Goal: Information Seeking & Learning: Learn about a topic

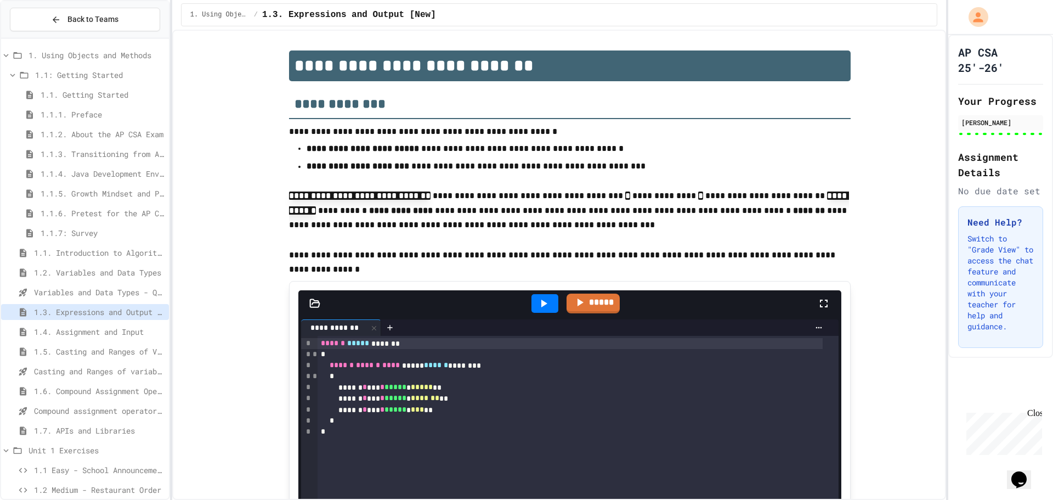
click at [105, 355] on span "1.5. Casting and Ranges of Values" at bounding box center [99, 351] width 130 height 12
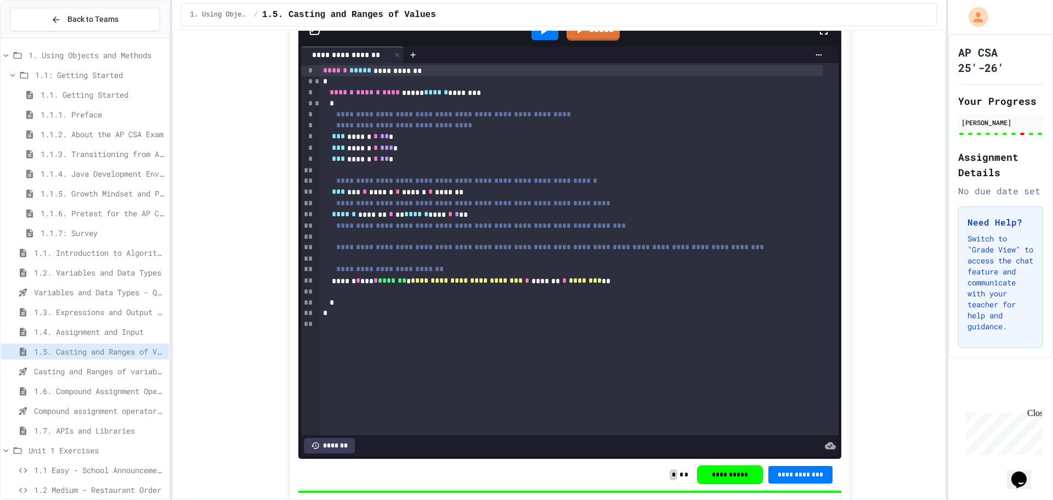
scroll to position [4202, 0]
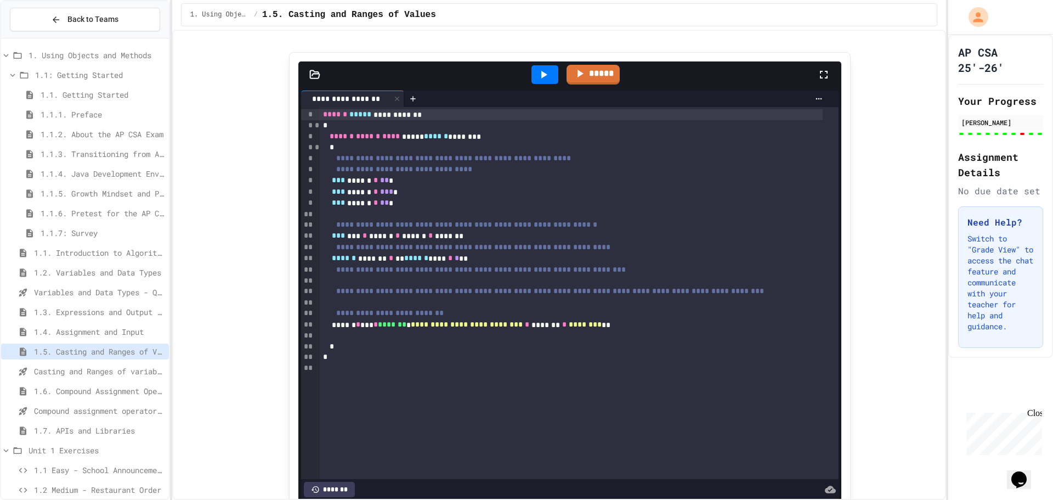
click at [99, 335] on span "1.4. Assignment and Input" at bounding box center [99, 332] width 130 height 12
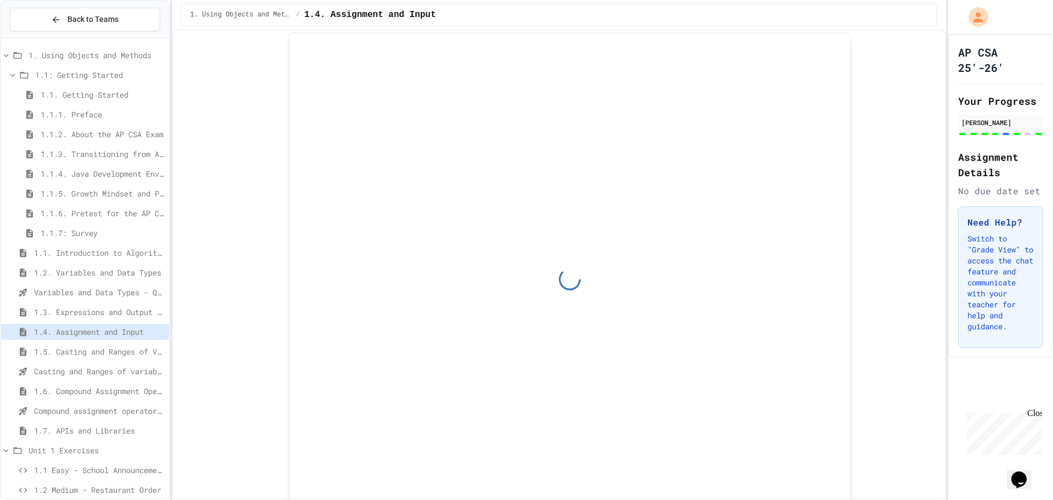
scroll to position [4775, 0]
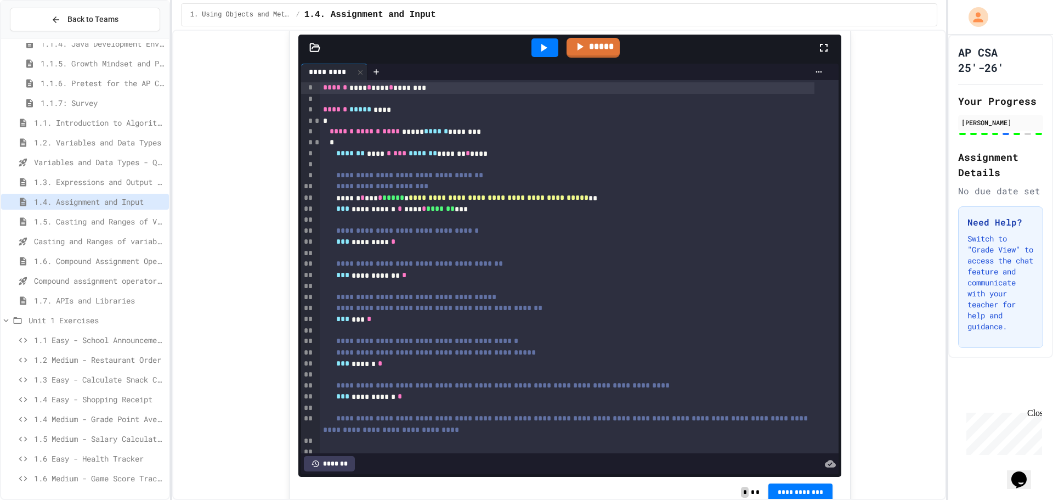
click at [92, 362] on span "1.2 Medium - Restaurant Order" at bounding box center [99, 360] width 130 height 12
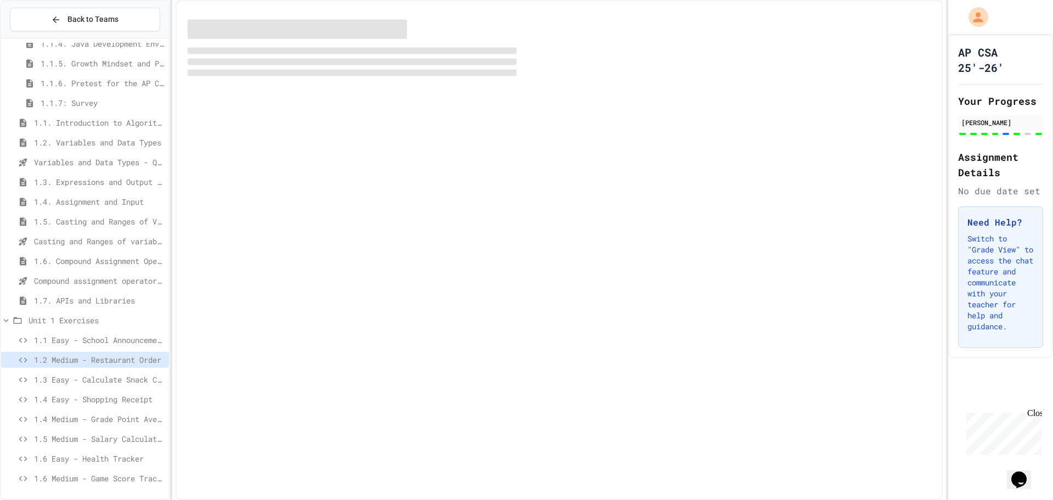
scroll to position [121, 0]
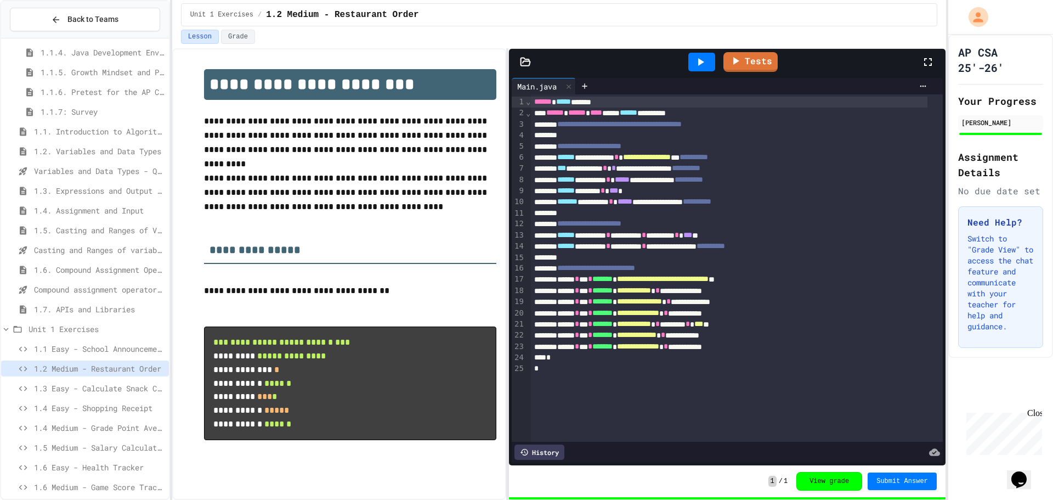
click at [70, 398] on div "1.3 Easy - Calculate Snack Costs" at bounding box center [85, 390] width 168 height 20
click at [70, 399] on div "1.3 Easy - Calculate Snack Costs" at bounding box center [85, 390] width 168 height 20
click at [71, 409] on span "1.4 Easy - Shopping Receipt" at bounding box center [99, 408] width 130 height 12
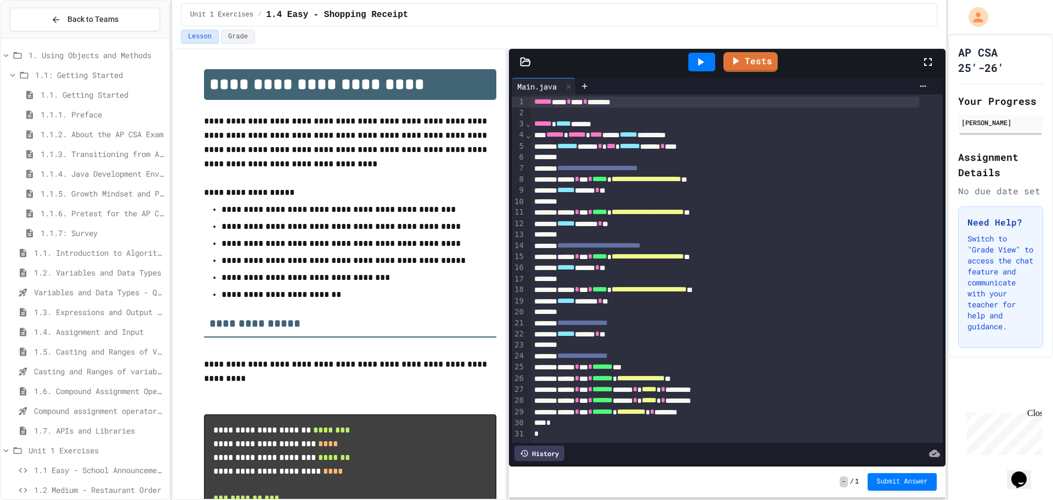
click at [104, 417] on div "Compound assignment operators - Quiz" at bounding box center [85, 410] width 168 height 16
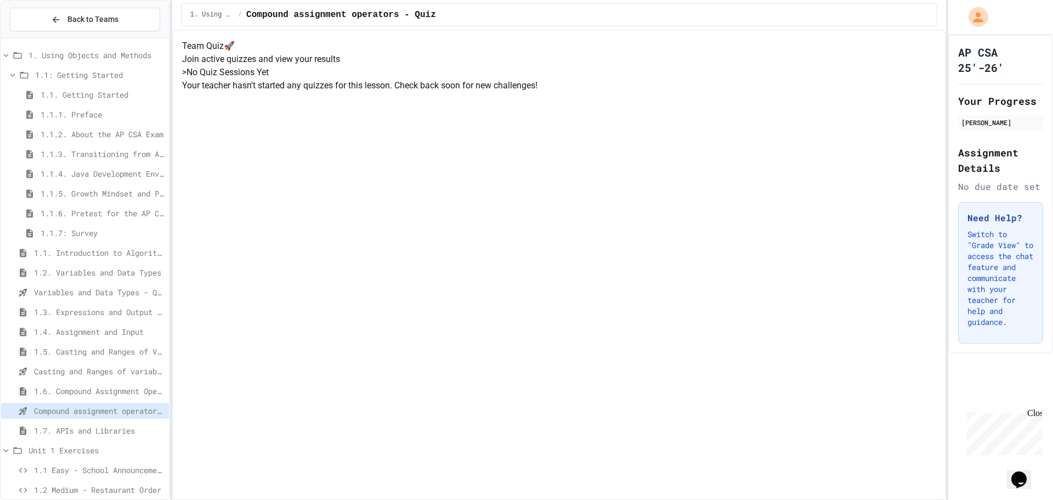
click at [110, 396] on div "1.6. Compound Assignment Operators" at bounding box center [85, 391] width 168 height 16
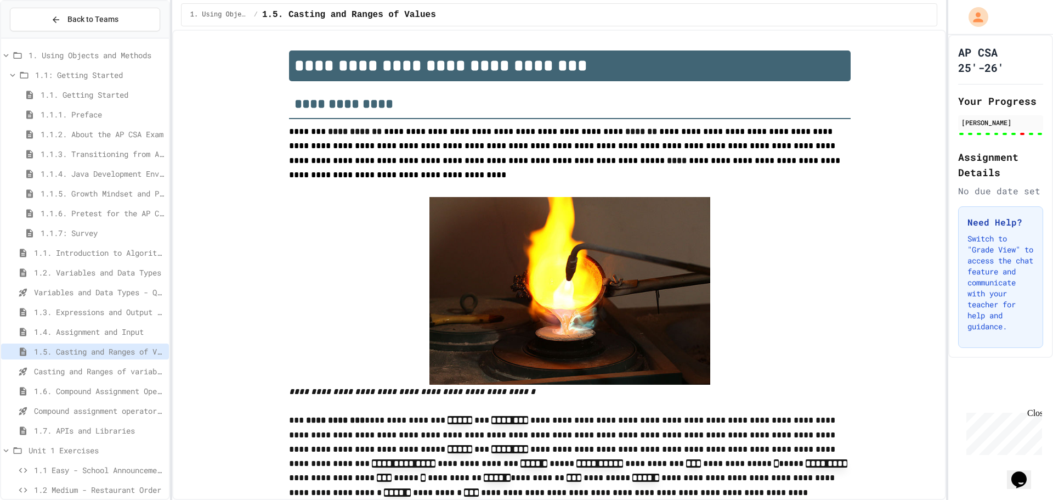
click at [95, 434] on span "1.7. APIs and Libraries" at bounding box center [99, 430] width 130 height 12
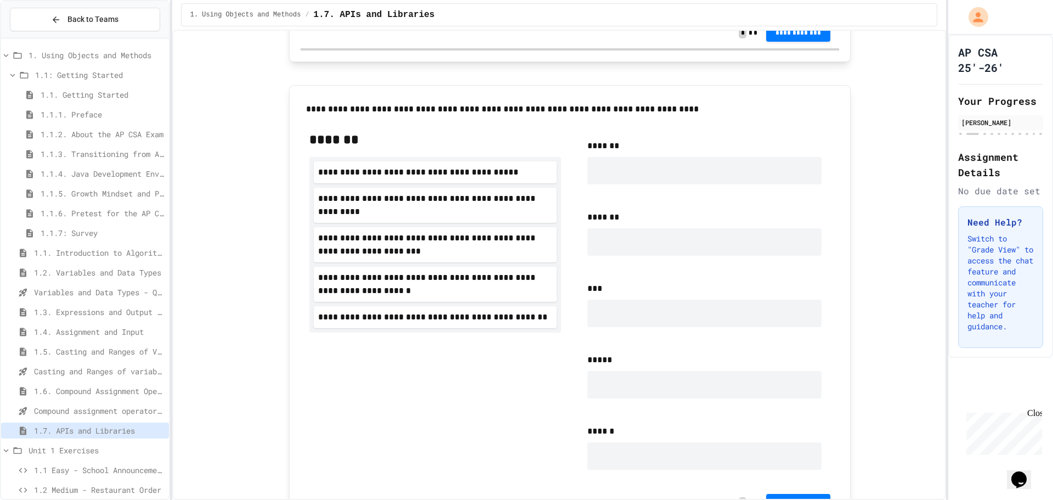
scroll to position [603, 0]
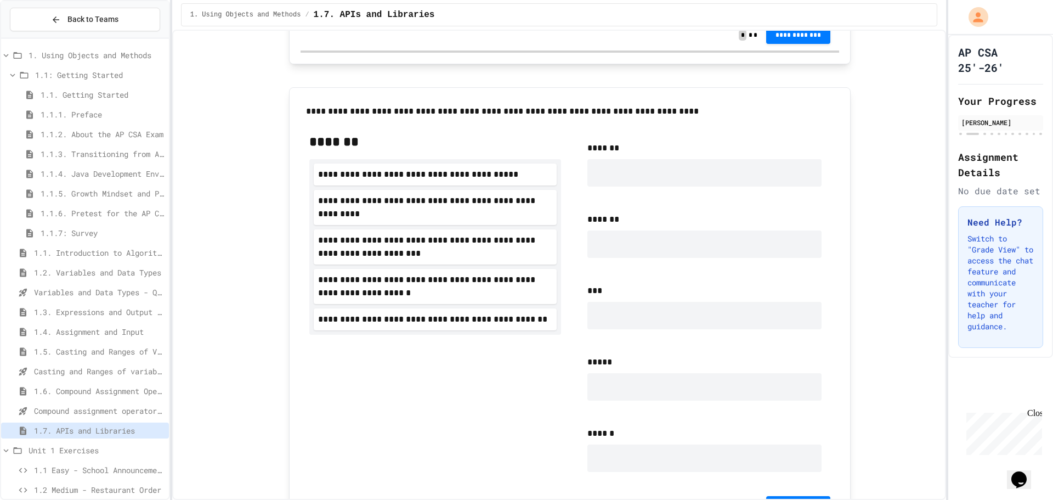
click at [83, 386] on span "1.6. Compound Assignment Operators" at bounding box center [99, 391] width 130 height 12
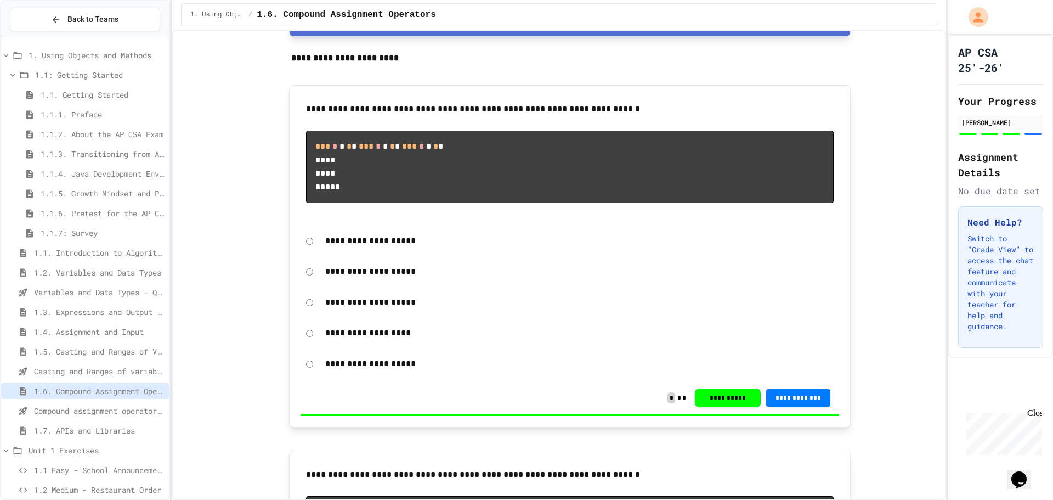
scroll to position [1218, 0]
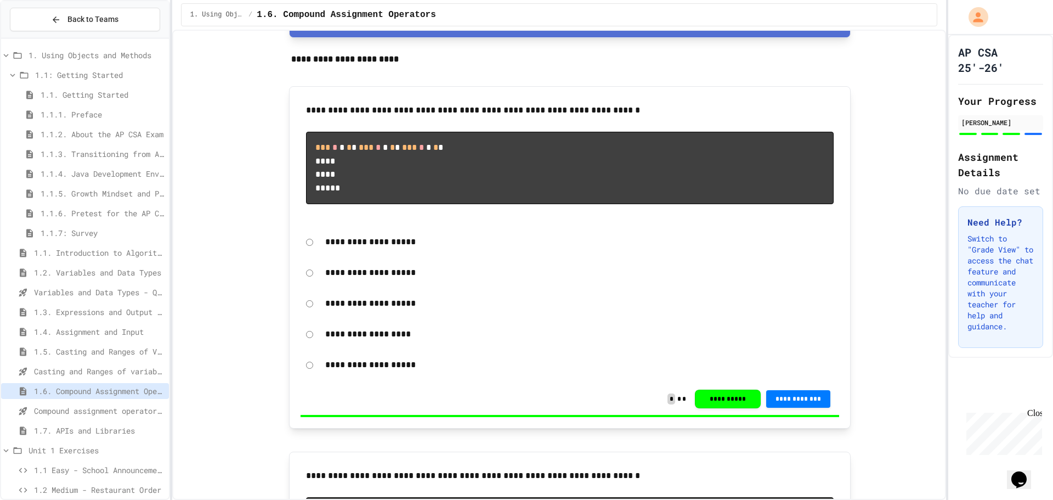
click at [82, 374] on span "Casting and Ranges of variables - Quiz" at bounding box center [99, 371] width 130 height 12
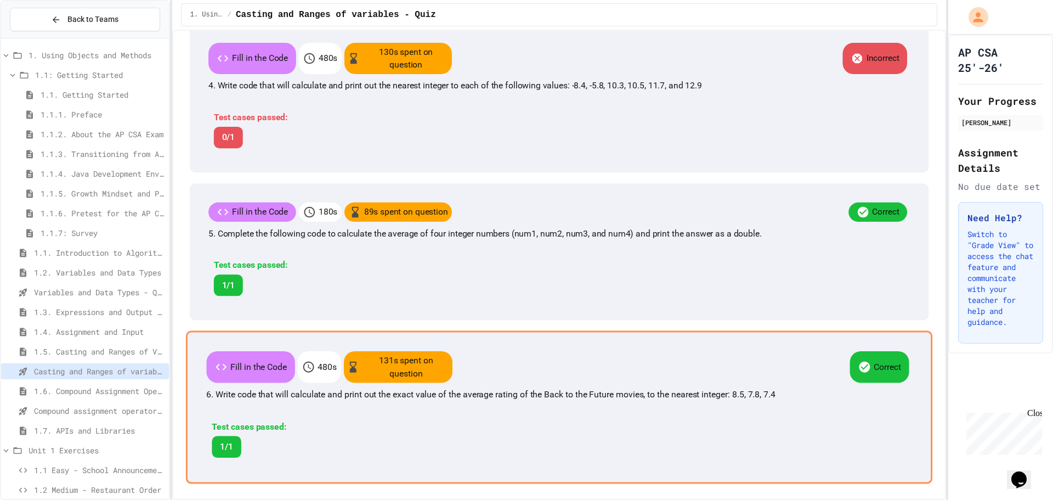
click at [573, 331] on div "Fill in the Code 480 s 131 s spent on question Correct 6. Write code that will …" at bounding box center [559, 406] width 746 height 153
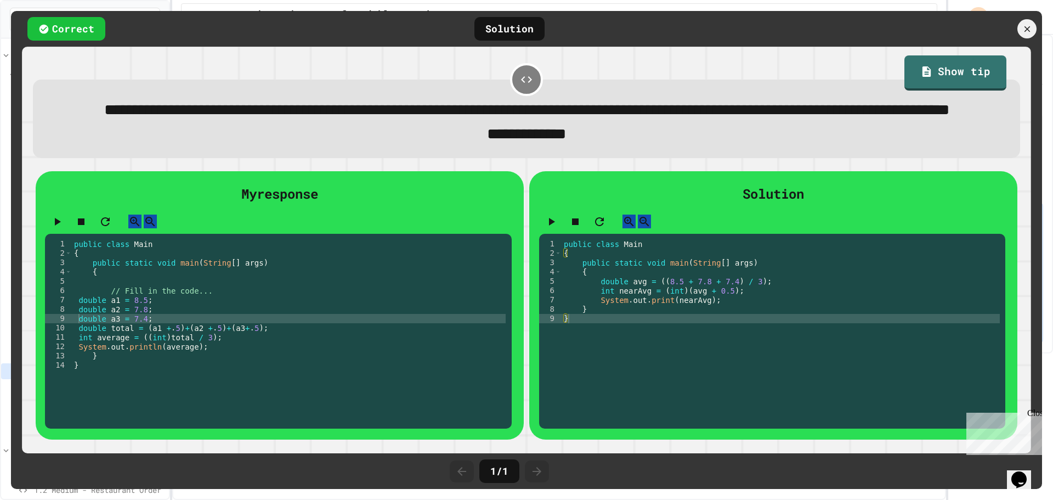
scroll to position [899, 0]
click at [1031, 38] on div at bounding box center [1026, 29] width 23 height 23
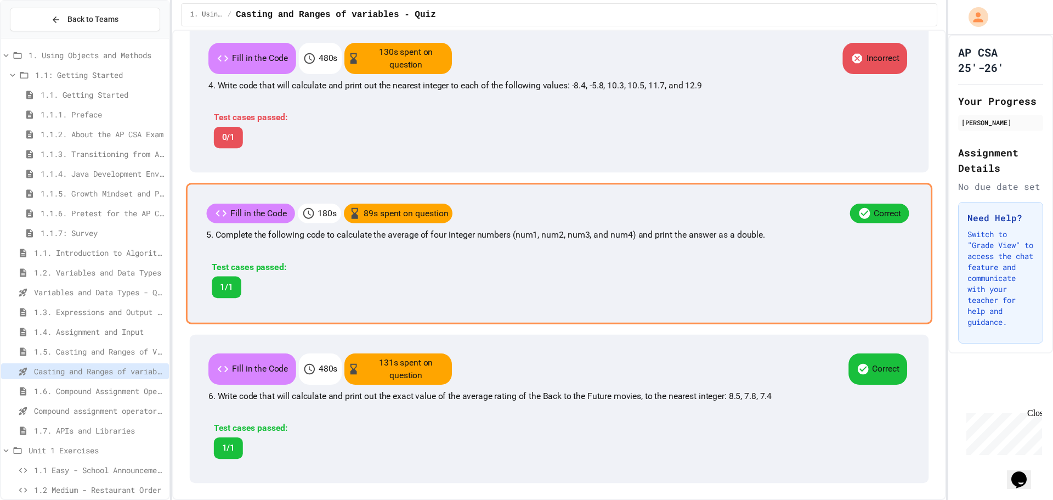
click at [541, 257] on div "Test cases passed: 1/1" at bounding box center [417, 276] width 423 height 54
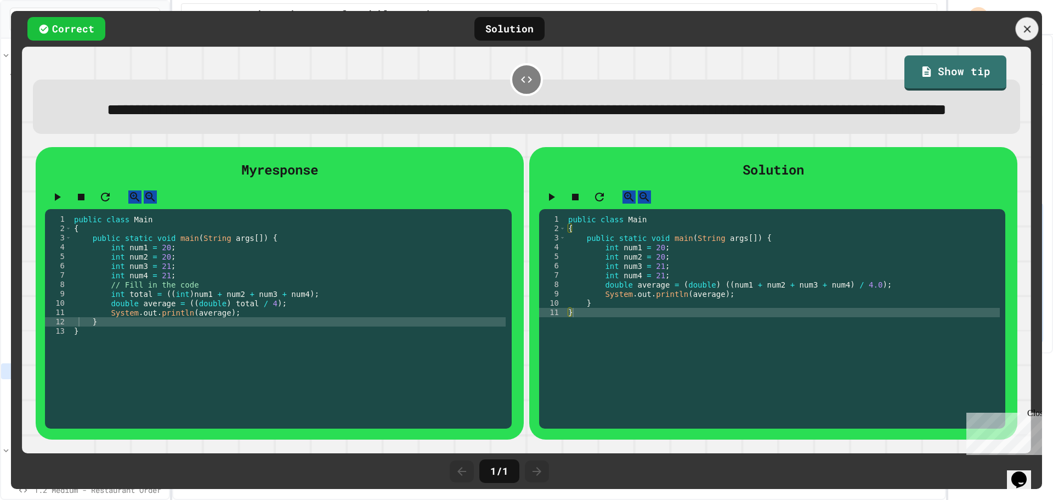
click at [1030, 30] on icon at bounding box center [1027, 29] width 12 height 12
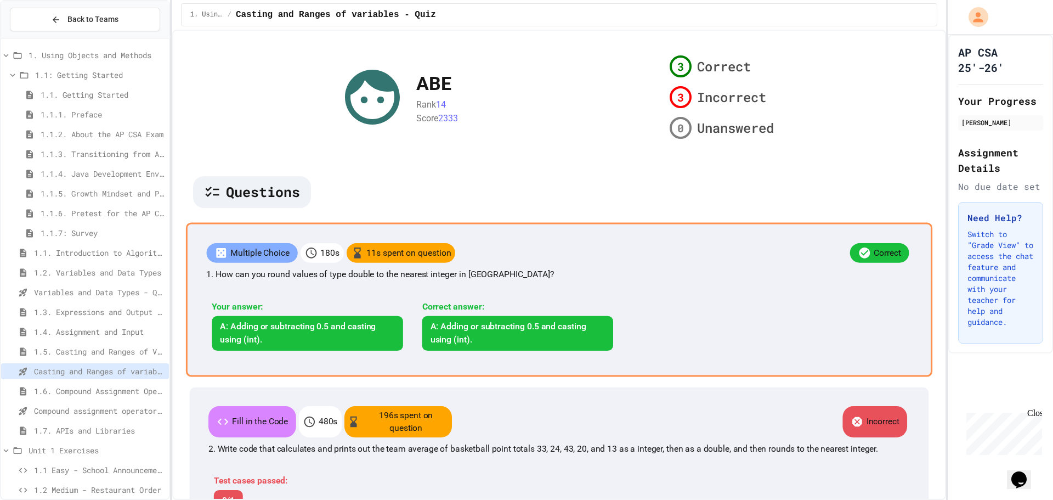
scroll to position [25, 0]
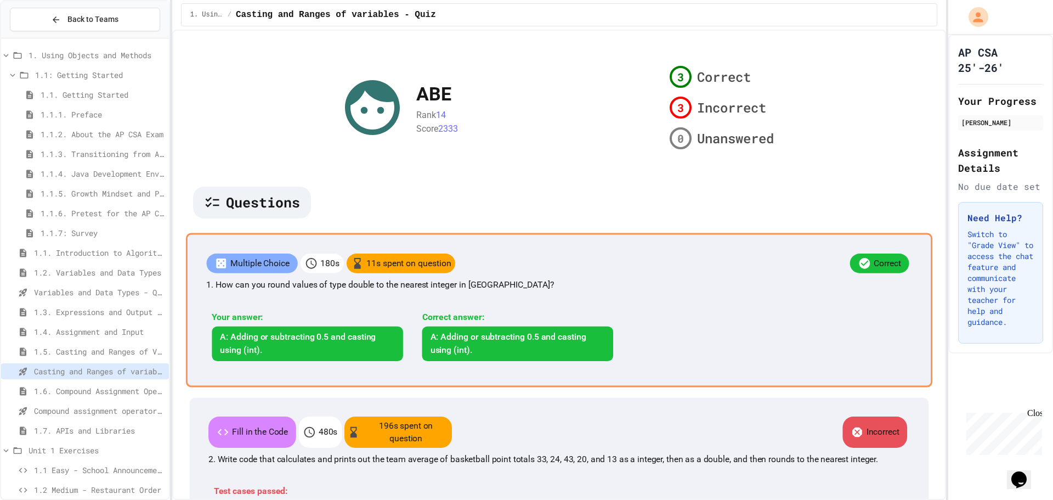
click at [567, 351] on div "Multiple Choice 180 s 11 s spent on question Correct 1. How can you round value…" at bounding box center [559, 309] width 746 height 154
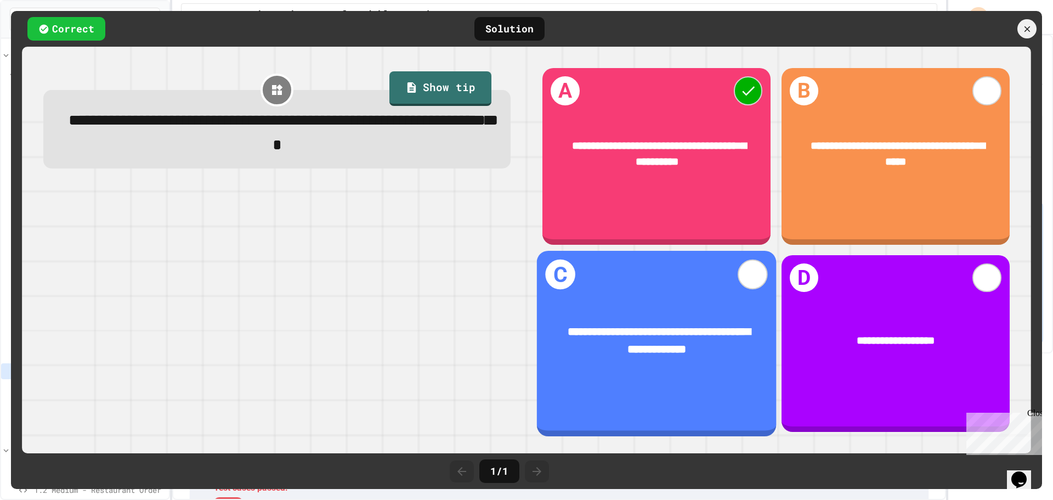
click at [639, 344] on span "**********" at bounding box center [659, 340] width 183 height 28
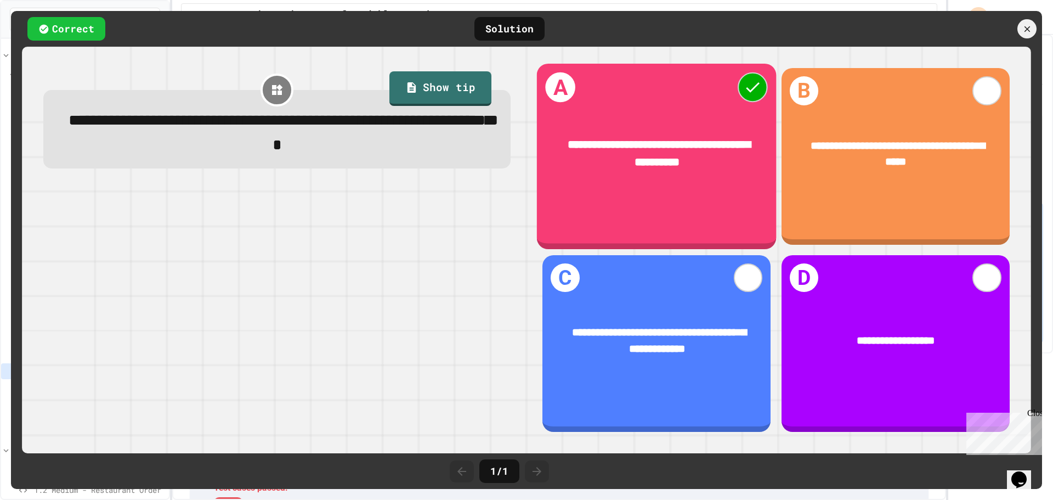
click at [645, 190] on div "**********" at bounding box center [657, 154] width 240 height 80
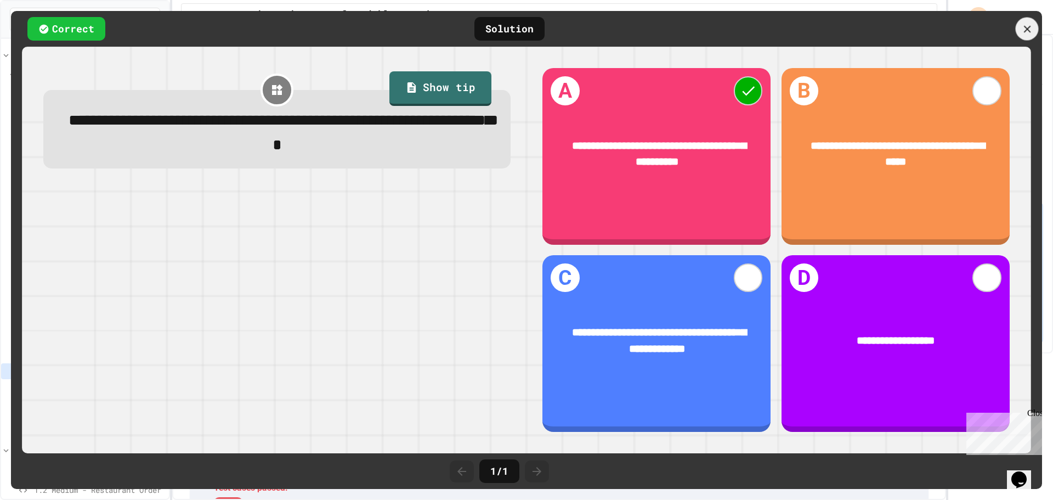
click at [1024, 27] on icon at bounding box center [1027, 29] width 12 height 12
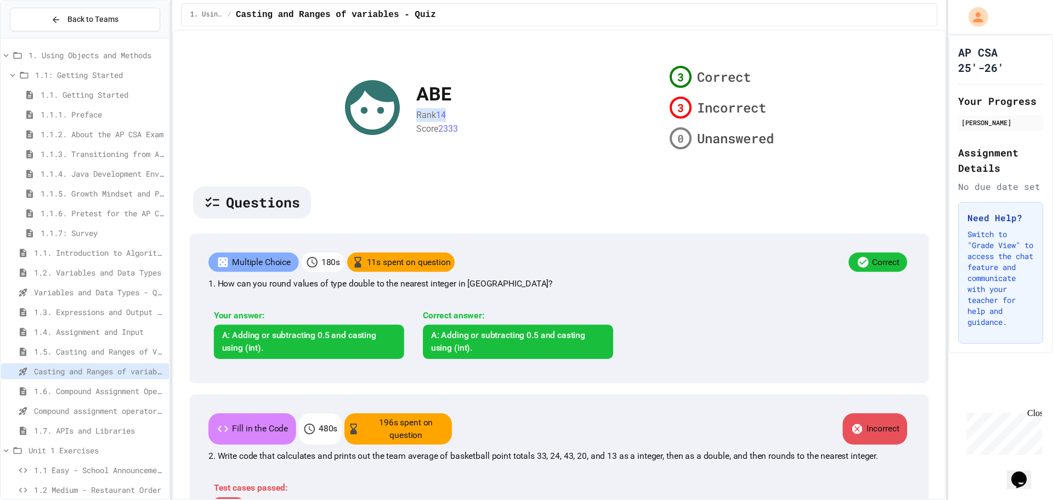
drag, startPoint x: 449, startPoint y: 170, endPoint x: 412, endPoint y: 175, distance: 37.1
click at [416, 122] on div "Rank 14" at bounding box center [431, 115] width 30 height 14
click at [70, 281] on div "1.2. Variables and Data Types" at bounding box center [85, 274] width 168 height 20
click at [65, 290] on span "Variables and Data Types - Quiz" at bounding box center [99, 292] width 130 height 12
